Goal: Task Accomplishment & Management: Manage account settings

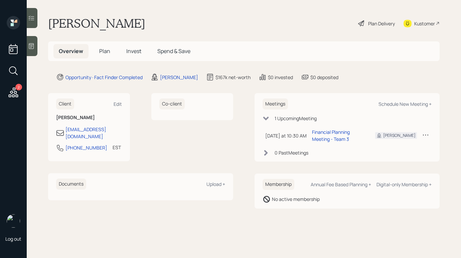
click at [358, 20] on icon at bounding box center [361, 23] width 8 height 8
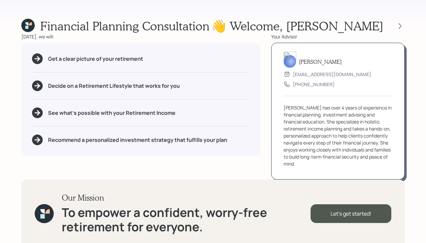
click at [31, 22] on icon at bounding box center [27, 25] width 13 height 13
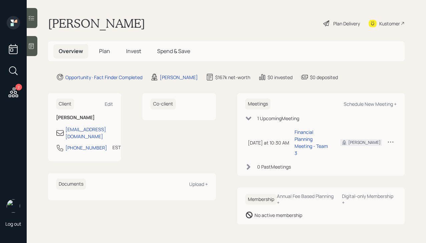
click at [391, 139] on icon at bounding box center [391, 142] width 7 height 7
click at [362, 152] on div "Reschedule" at bounding box center [370, 155] width 48 height 6
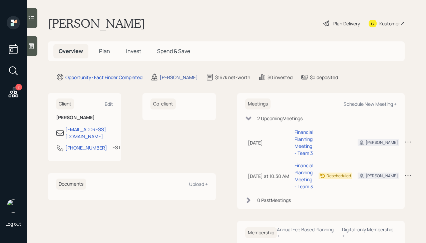
click at [174, 78] on div "[PERSON_NAME]" at bounding box center [179, 77] width 38 height 7
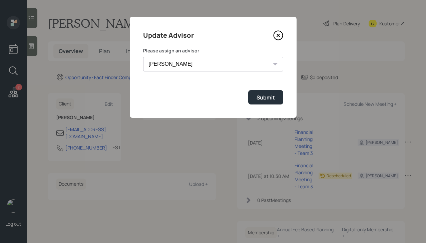
click at [203, 60] on select "Michael Russo Jonah Coleman Tyler End Treva Nostdahl Eric Schwartz Sami Boghos …" at bounding box center [213, 64] width 140 height 15
select select "8b79112e-3cfb-44f9-89e7-15267fe946c1"
click at [143, 57] on select "Michael Russo Jonah Coleman Tyler End Treva Nostdahl Eric Schwartz Sami Boghos …" at bounding box center [213, 64] width 140 height 15
click at [274, 98] on div "Submit" at bounding box center [266, 97] width 18 height 7
